Goal: Information Seeking & Learning: Learn about a topic

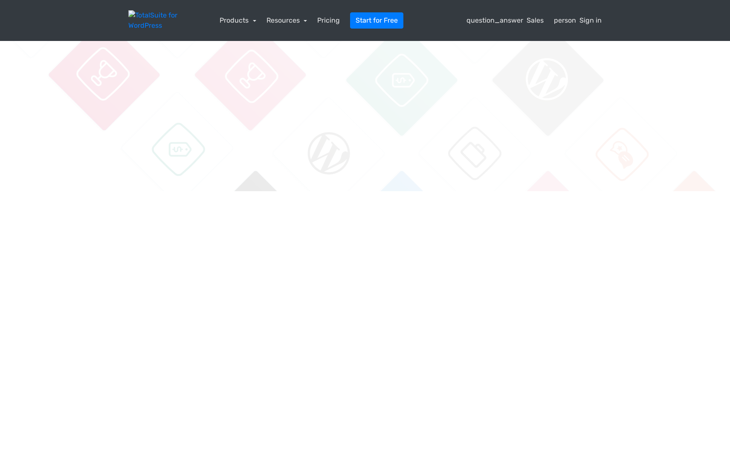
drag, startPoint x: 643, startPoint y: 203, endPoint x: 639, endPoint y: 199, distance: 5.5
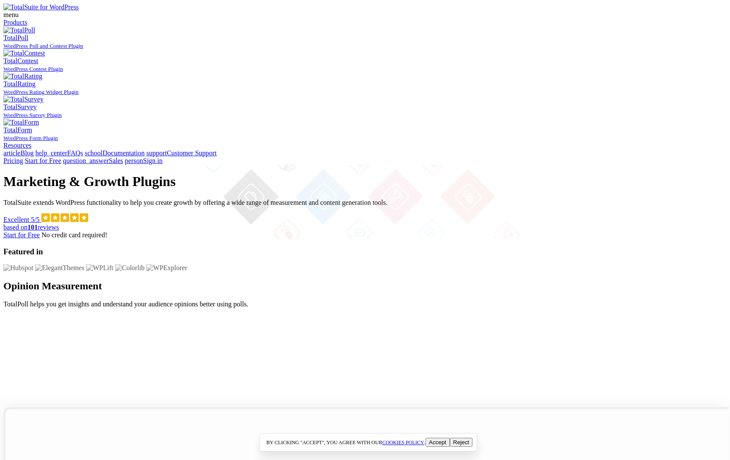
click at [604, 439] on div "By clicking "Accept", you agree with our cookies policy . Accept Reject" at bounding box center [368, 442] width 730 height 18
drag, startPoint x: 351, startPoint y: 287, endPoint x: 415, endPoint y: 293, distance: 64.6
click at [415, 256] on div "Featured in" at bounding box center [364, 251] width 723 height 9
copy h3 "Featured in"
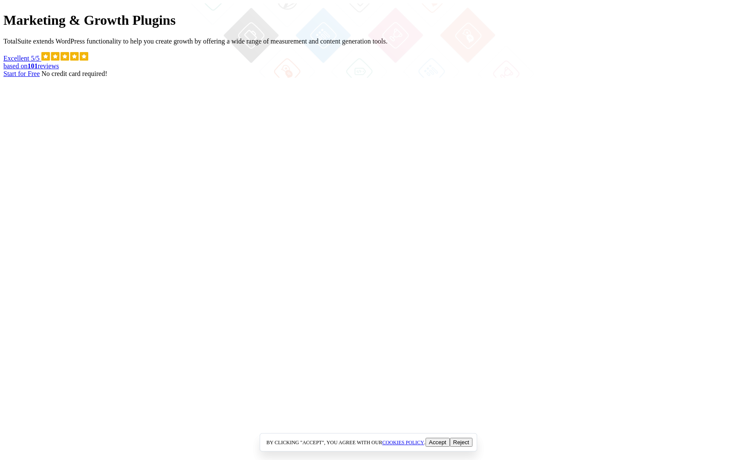
click at [567, 433] on div "By clicking "Accept", you agree with our cookies policy . Accept Reject" at bounding box center [368, 442] width 730 height 18
click at [385, 63] on div "Marketing & Growth Plugins TotalSuite extends WordPress functionality to help y…" at bounding box center [364, 44] width 723 height 65
drag, startPoint x: 645, startPoint y: 422, endPoint x: 630, endPoint y: 390, distance: 36.1
click at [644, 78] on div "Marketing & Growth Plugins TotalSuite extends WordPress functionality to help y…" at bounding box center [364, 40] width 723 height 74
click at [616, 442] on div "By clicking "Accept", you agree with our cookies policy . Accept Reject" at bounding box center [368, 442] width 730 height 18
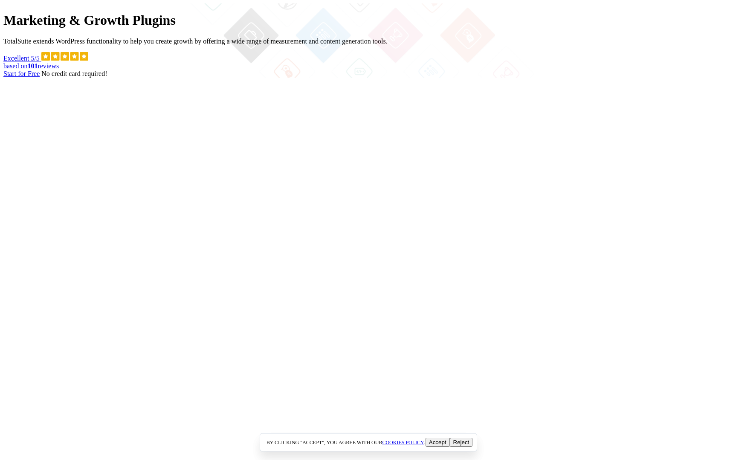
click at [684, 78] on div "Marketing & Growth Plugins TotalSuite extends WordPress functionality to help y…" at bounding box center [364, 40] width 723 height 74
click at [170, 439] on div "By clicking "Accept", you agree with our cookies policy . Accept Reject" at bounding box center [368, 442] width 730 height 18
click at [40, 77] on link "Start for Free" at bounding box center [21, 73] width 36 height 7
click at [558, 78] on div "Marketing & Growth Plugins TotalSuite extends WordPress functionality to help y…" at bounding box center [364, 40] width 723 height 74
click at [577, 448] on div "By clicking "Accept", you agree with our cookies policy . Accept Reject" at bounding box center [368, 442] width 730 height 18
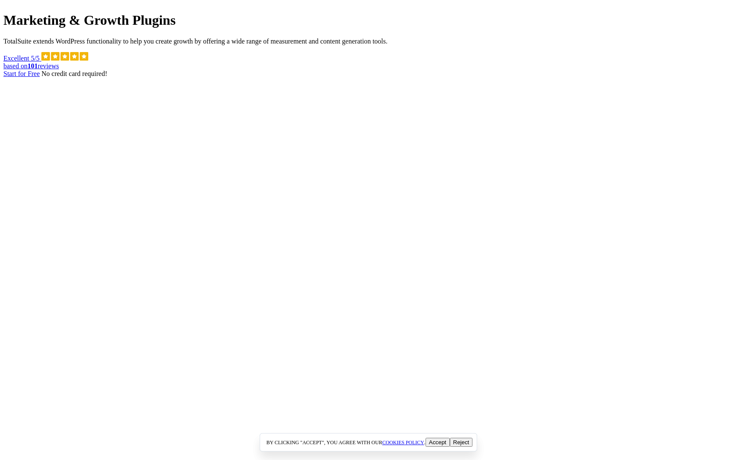
click at [548, 445] on div "By clicking "Accept", you agree with our cookies policy . Accept Reject" at bounding box center [368, 442] width 730 height 18
click at [631, 78] on div "Marketing & Growth Plugins TotalSuite extends WordPress functionality to help y…" at bounding box center [364, 40] width 723 height 74
drag, startPoint x: 544, startPoint y: 447, endPoint x: 450, endPoint y: 317, distance: 160.6
click at [544, 446] on div "By clicking "Accept", you agree with our cookies policy . Accept Reject" at bounding box center [368, 442] width 730 height 18
click at [637, 448] on div "By clicking "Accept", you agree with our cookies policy . Accept Reject" at bounding box center [368, 442] width 730 height 18
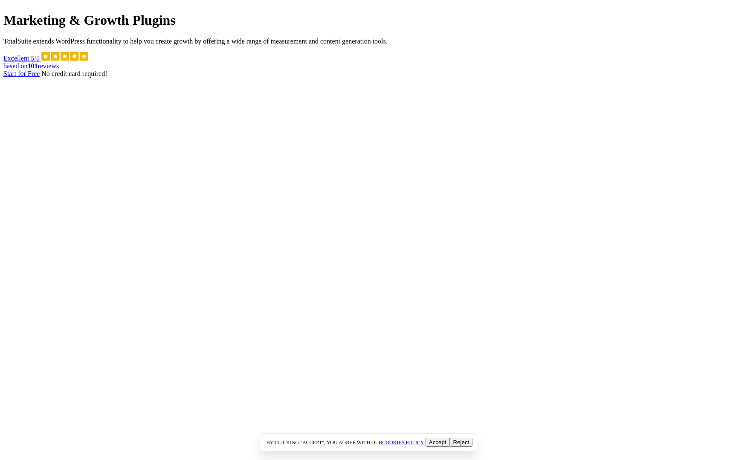
click at [594, 78] on div "Marketing & Growth Plugins TotalSuite extends WordPress functionality to help y…" at bounding box center [364, 40] width 723 height 74
click at [642, 78] on div "Marketing & Growth Plugins TotalSuite extends WordPress functionality to help y…" at bounding box center [364, 40] width 723 height 74
